Goal: Transaction & Acquisition: Purchase product/service

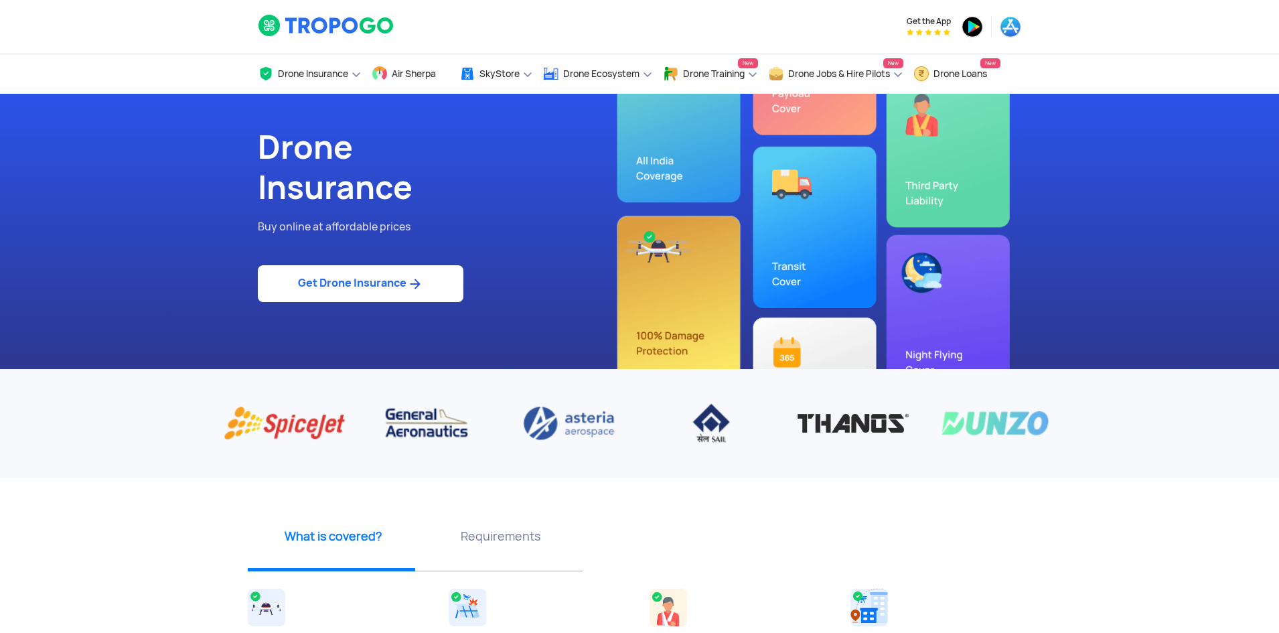
click at [421, 275] on link "Get Drone Insurance" at bounding box center [361, 283] width 206 height 37
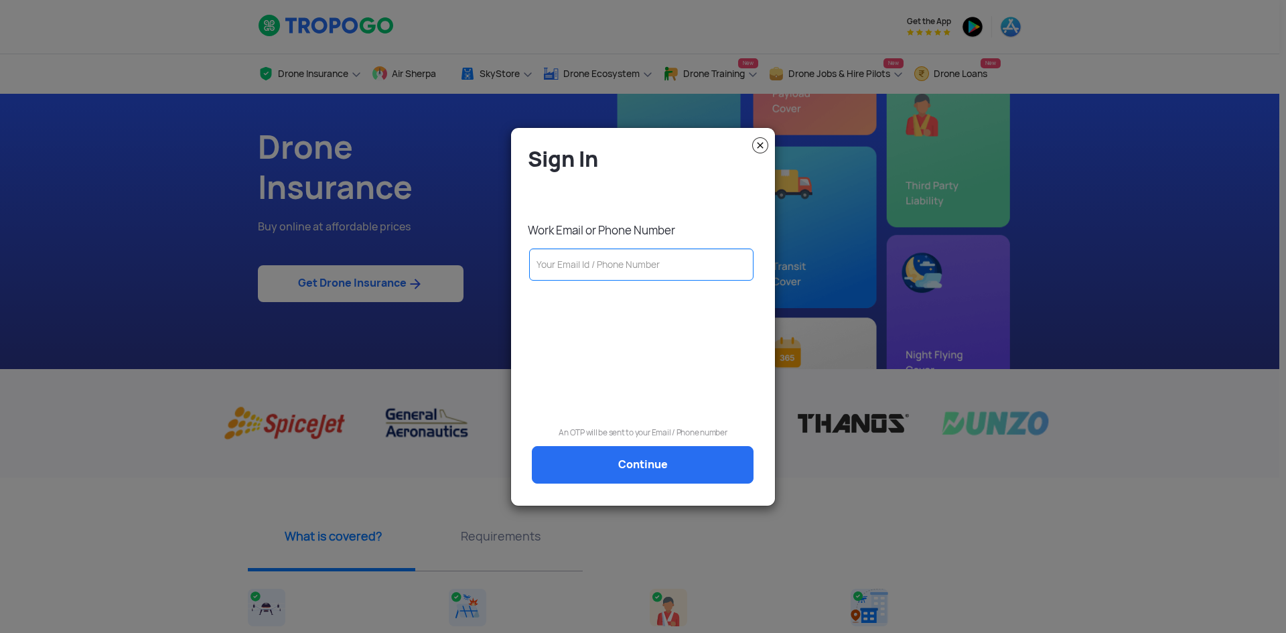
click at [646, 270] on input "text" at bounding box center [641, 264] width 224 height 32
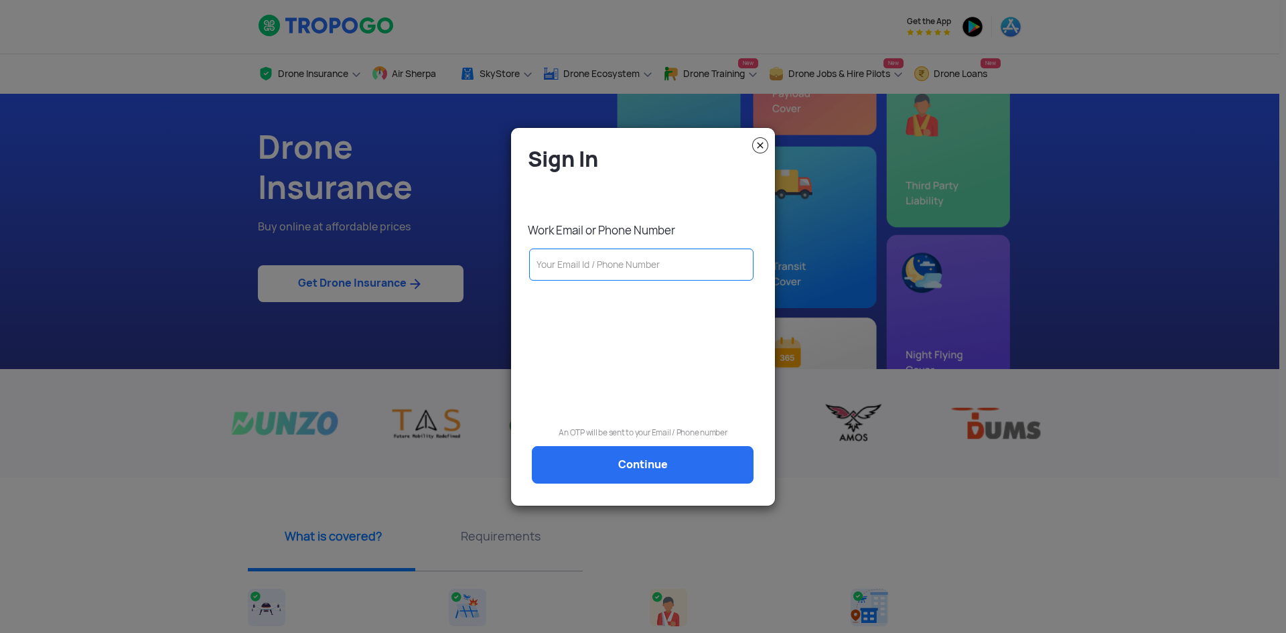
click at [645, 269] on input "text" at bounding box center [641, 264] width 224 height 32
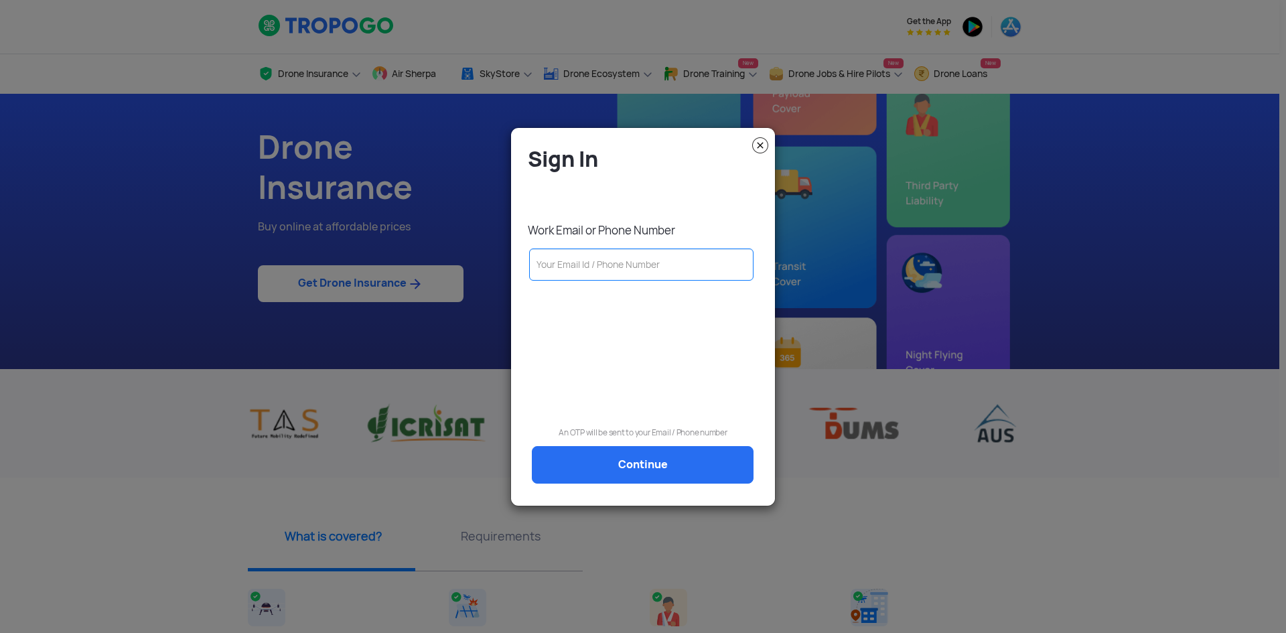
click at [645, 269] on input "text" at bounding box center [641, 264] width 224 height 32
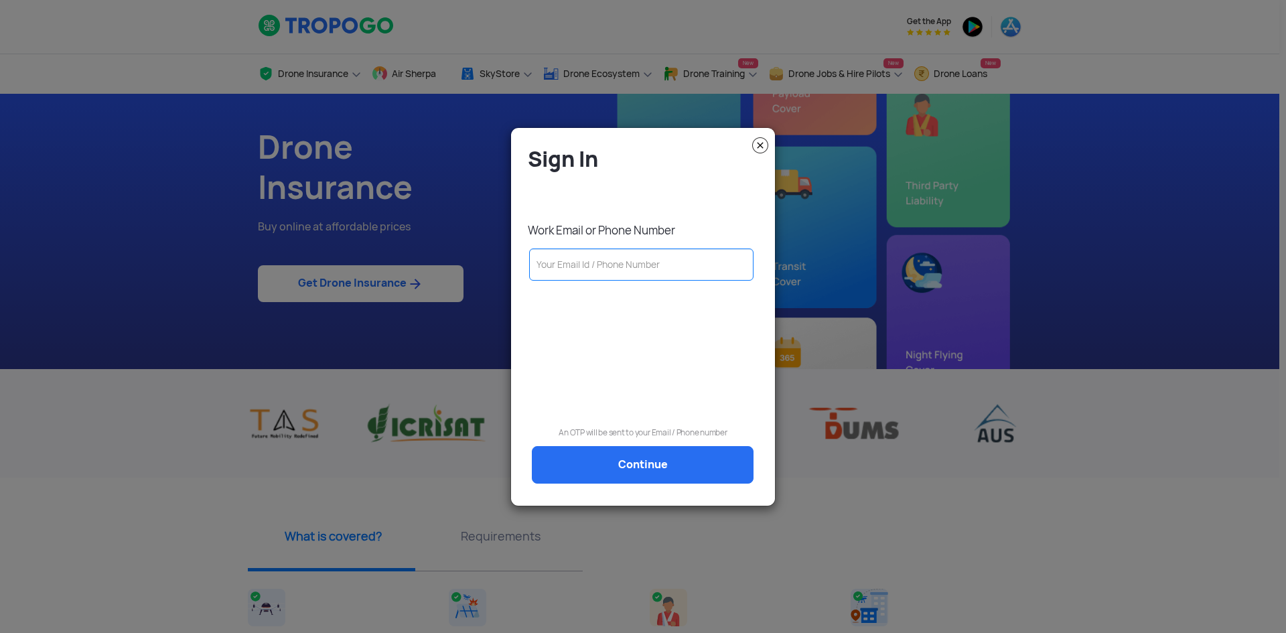
click at [645, 269] on input "text" at bounding box center [641, 264] width 224 height 32
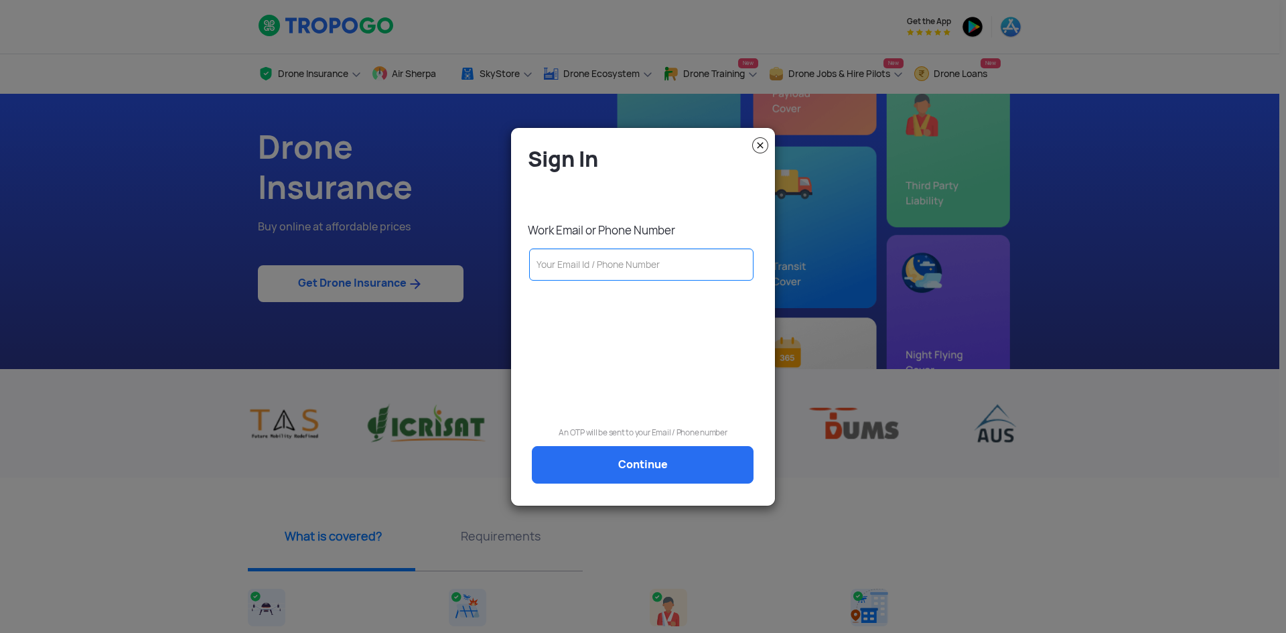
click at [645, 269] on input "text" at bounding box center [641, 264] width 224 height 32
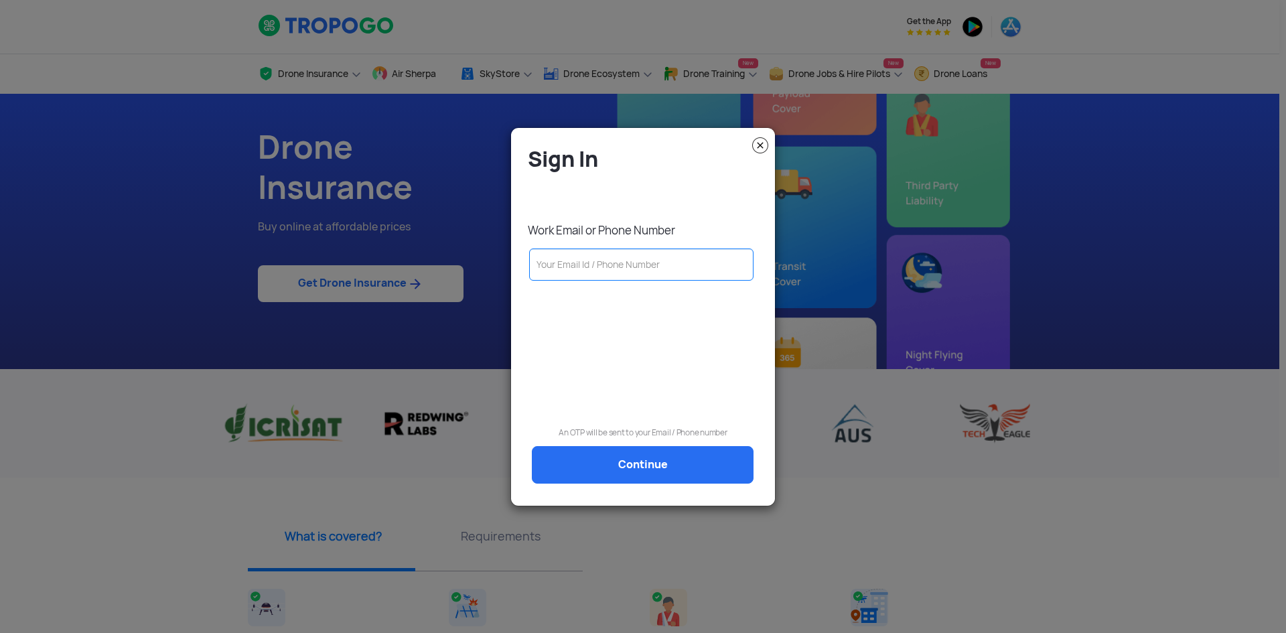
click at [645, 269] on input "text" at bounding box center [641, 264] width 224 height 32
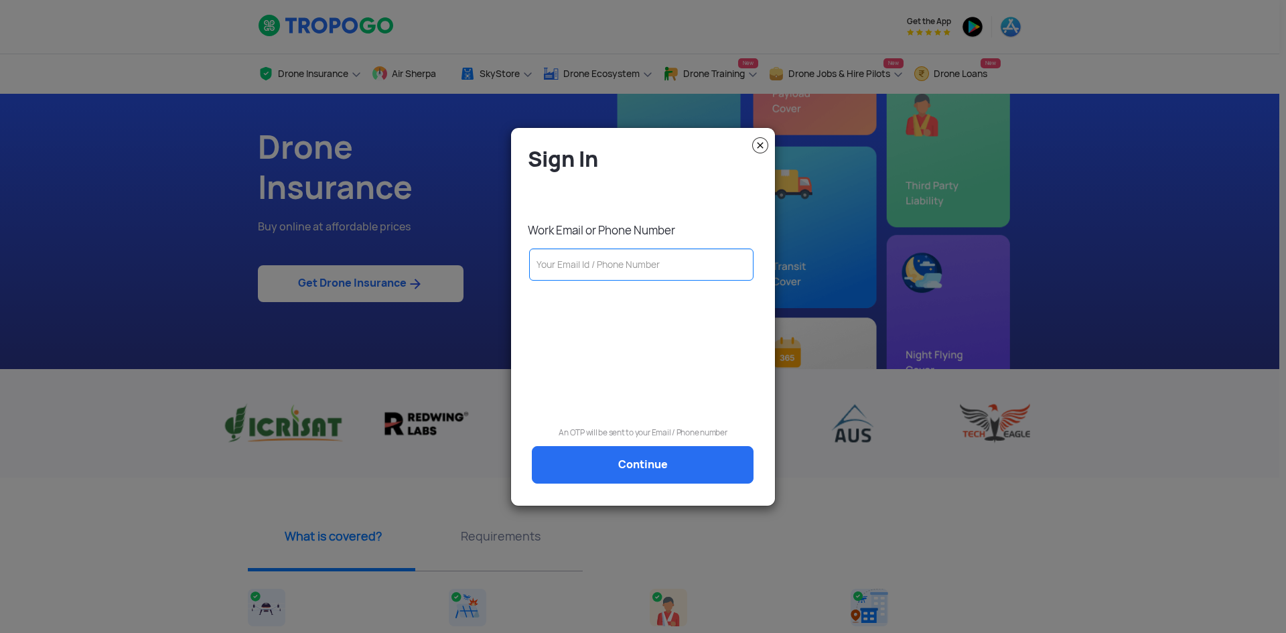
click at [645, 269] on input "text" at bounding box center [641, 264] width 224 height 32
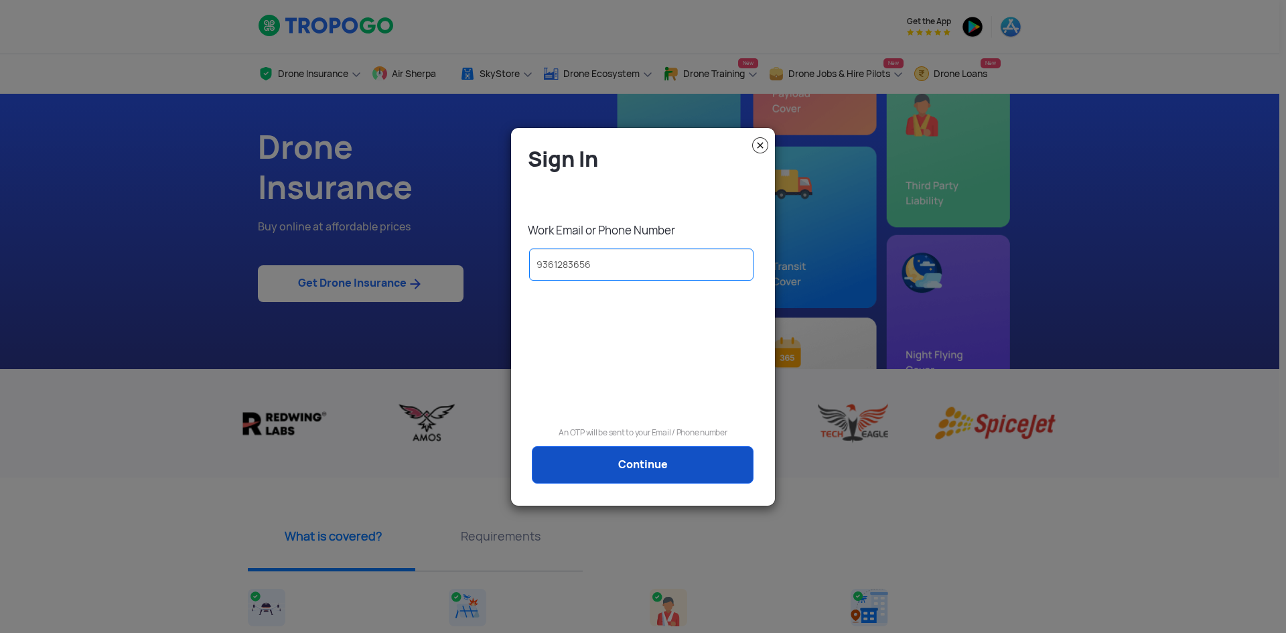
type input "9361283656"
click at [666, 450] on link "Continue" at bounding box center [643, 465] width 222 height 38
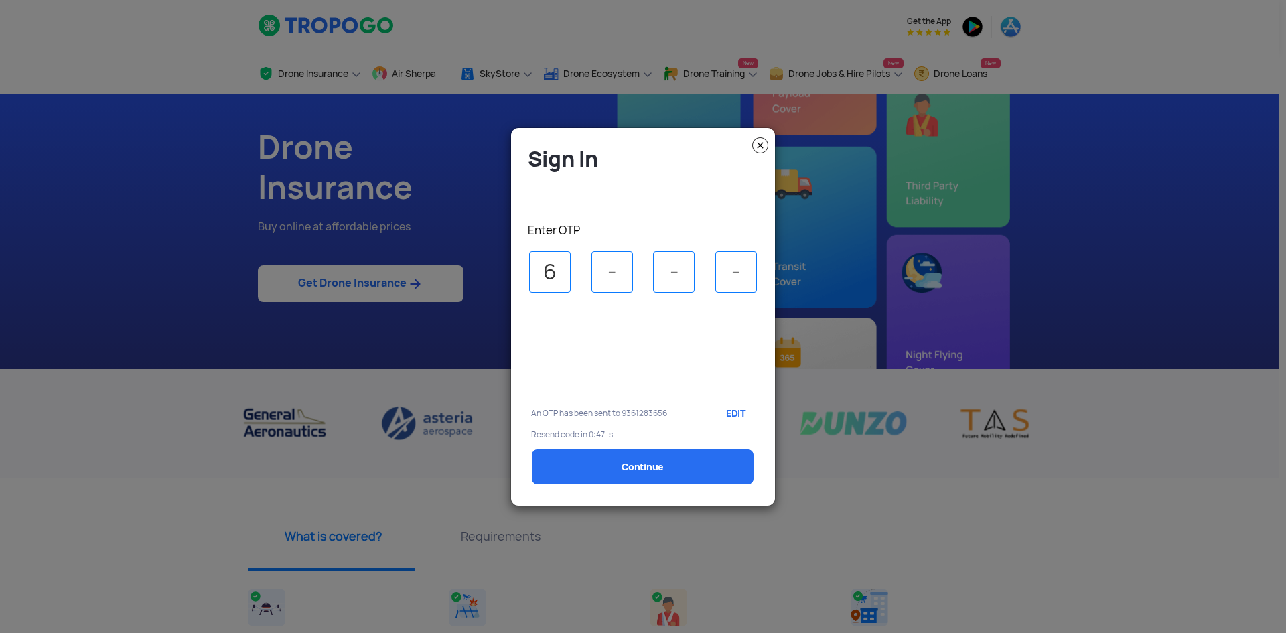
type input "6"
type input "4"
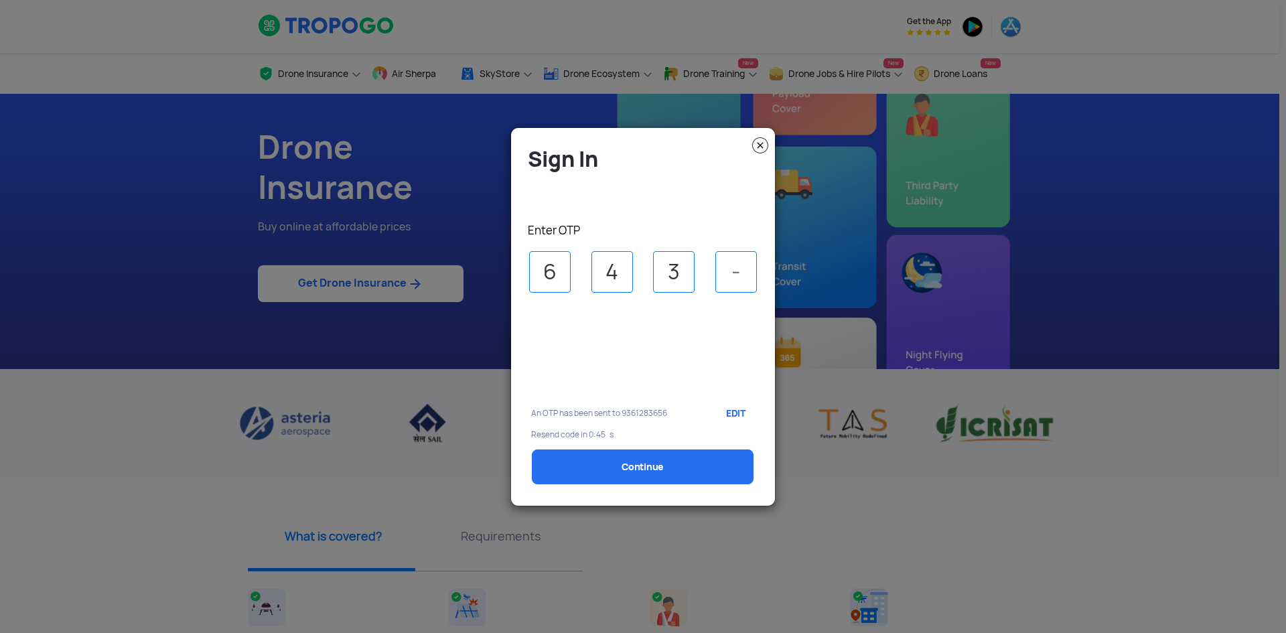
type input "3"
type input "2"
select select "1000000"
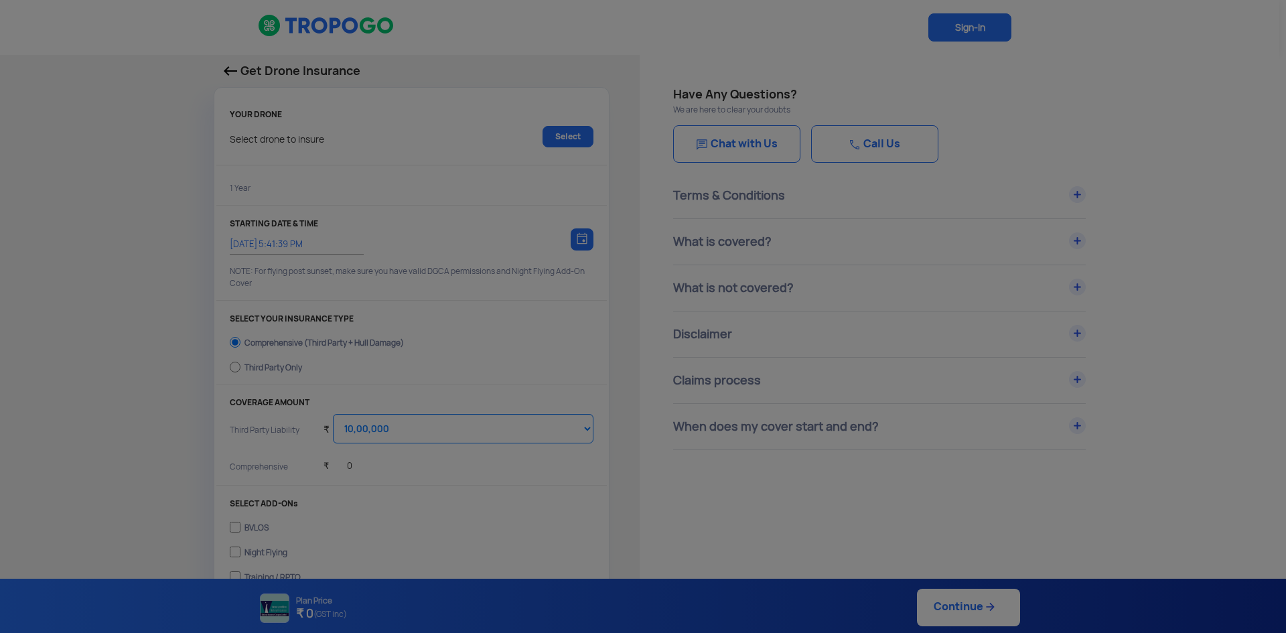
type input "[DATE] 5:51:00 PM"
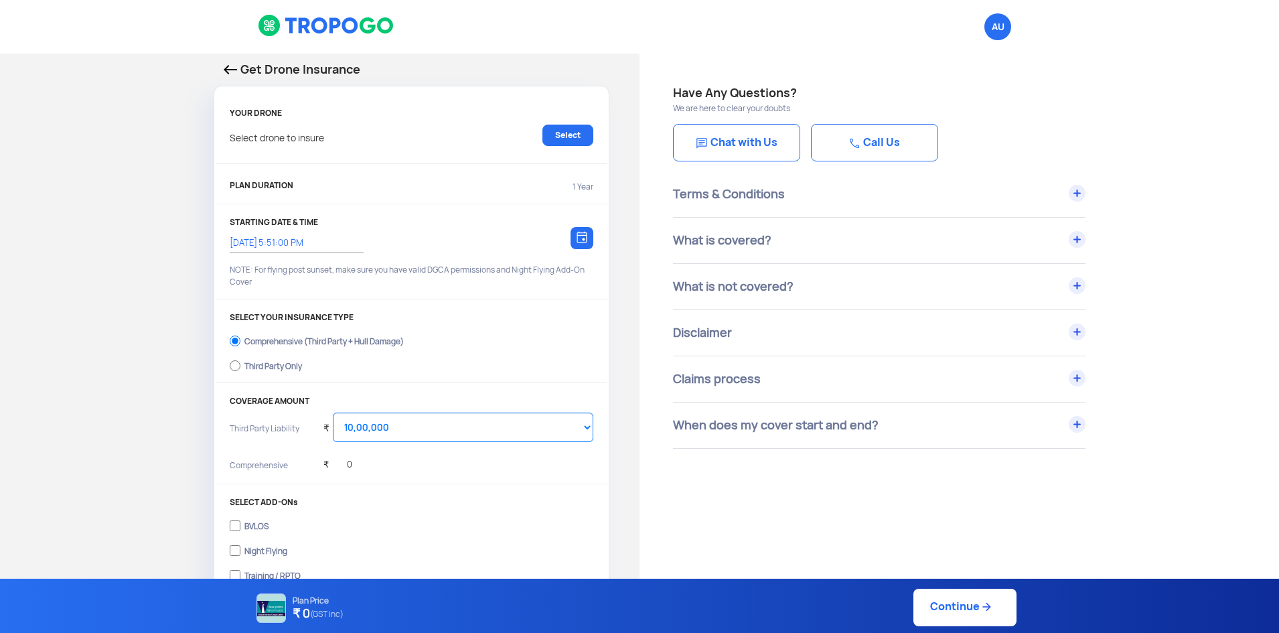
click at [157, 350] on div "Get Drone Insurance YOUR DRONE Select drone to insure Select PLAN DURATION 1 Ye…" at bounding box center [320, 399] width 640 height 690
click at [171, 360] on div "Get Drone Insurance YOUR DRONE Select drone to insure Select PLAN DURATION 1 Ye…" at bounding box center [320, 399] width 640 height 690
click at [234, 368] on input "Third Party Only" at bounding box center [235, 365] width 11 height 19
radio input "true"
select select "2000000"
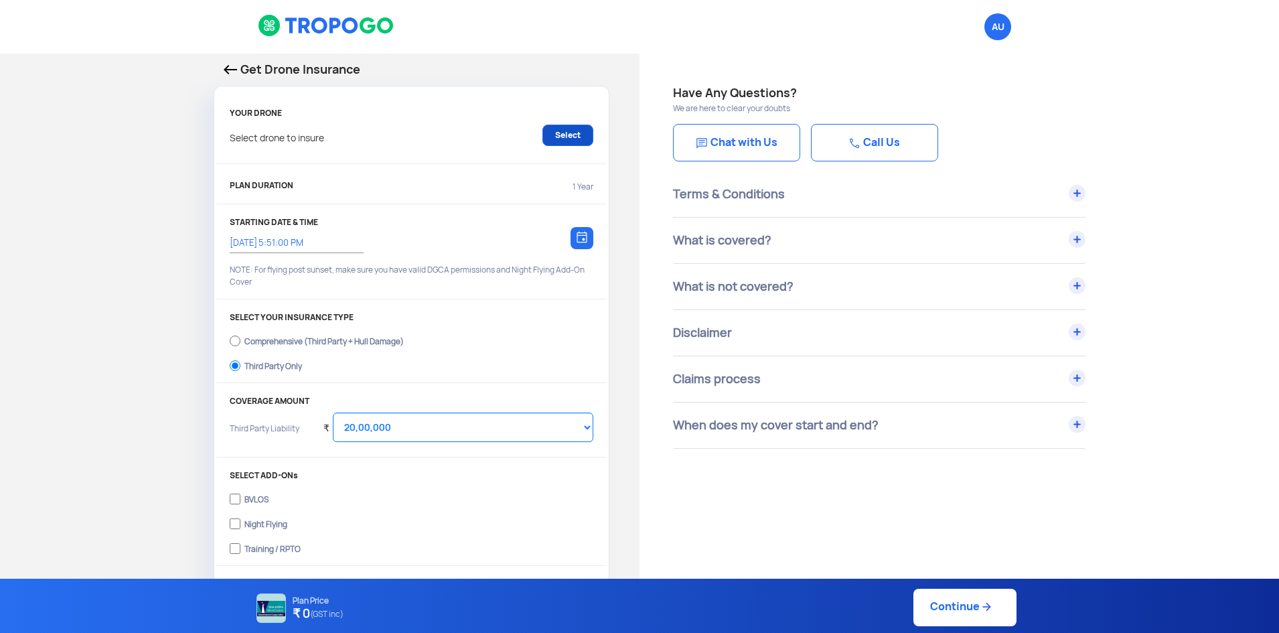
click at [577, 138] on link "Select" at bounding box center [567, 135] width 51 height 21
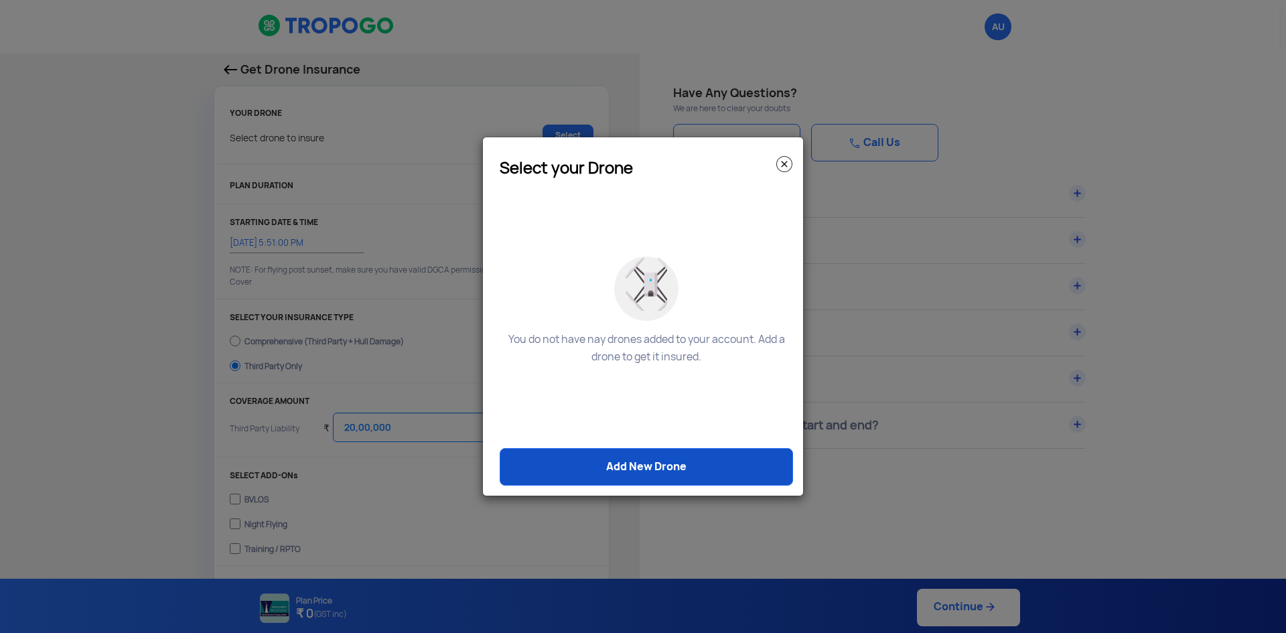
click at [687, 465] on link "Add New Drone" at bounding box center [646, 467] width 293 height 38
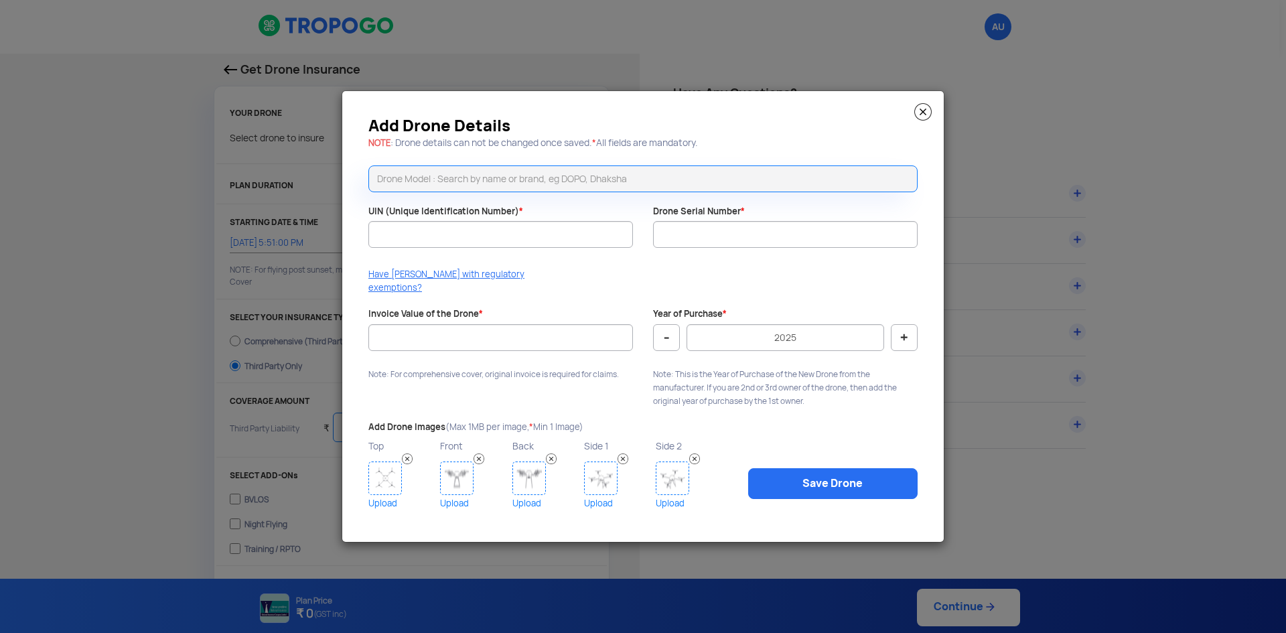
click at [457, 179] on input "text" at bounding box center [642, 178] width 549 height 27
click at [929, 114] on img at bounding box center [922, 111] width 17 height 17
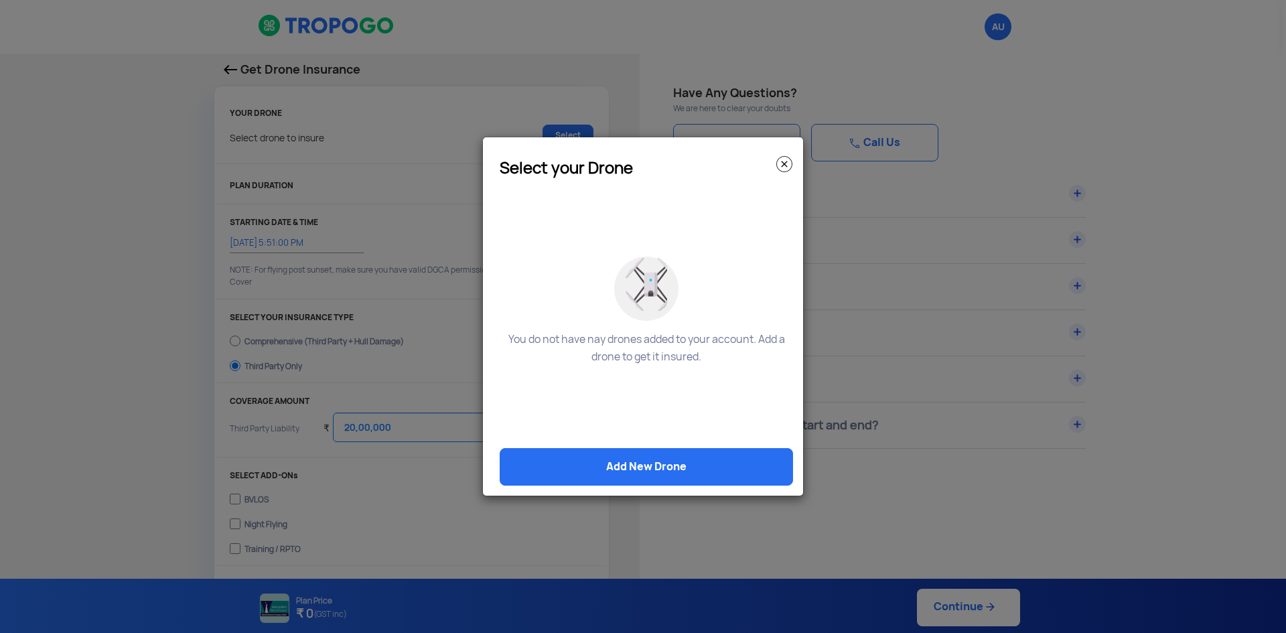
click at [789, 165] on img at bounding box center [784, 164] width 16 height 16
